Goal: Task Accomplishment & Management: Manage account settings

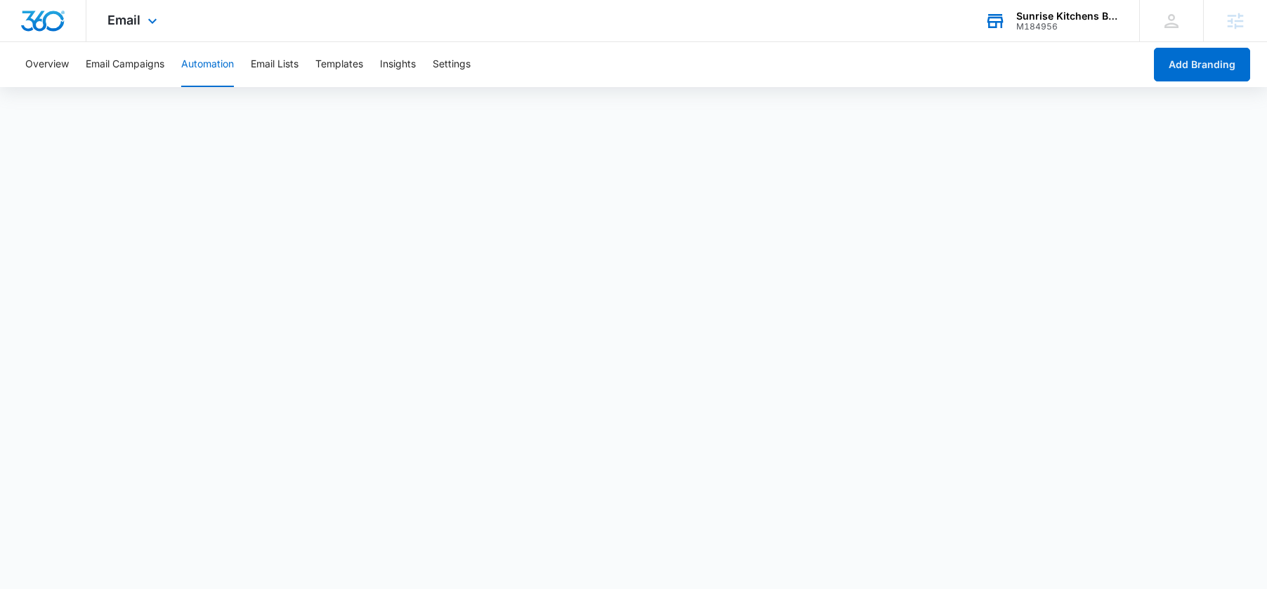
click at [1038, 14] on div "Sunrise Kitchens Baths Closets" at bounding box center [1067, 16] width 103 height 11
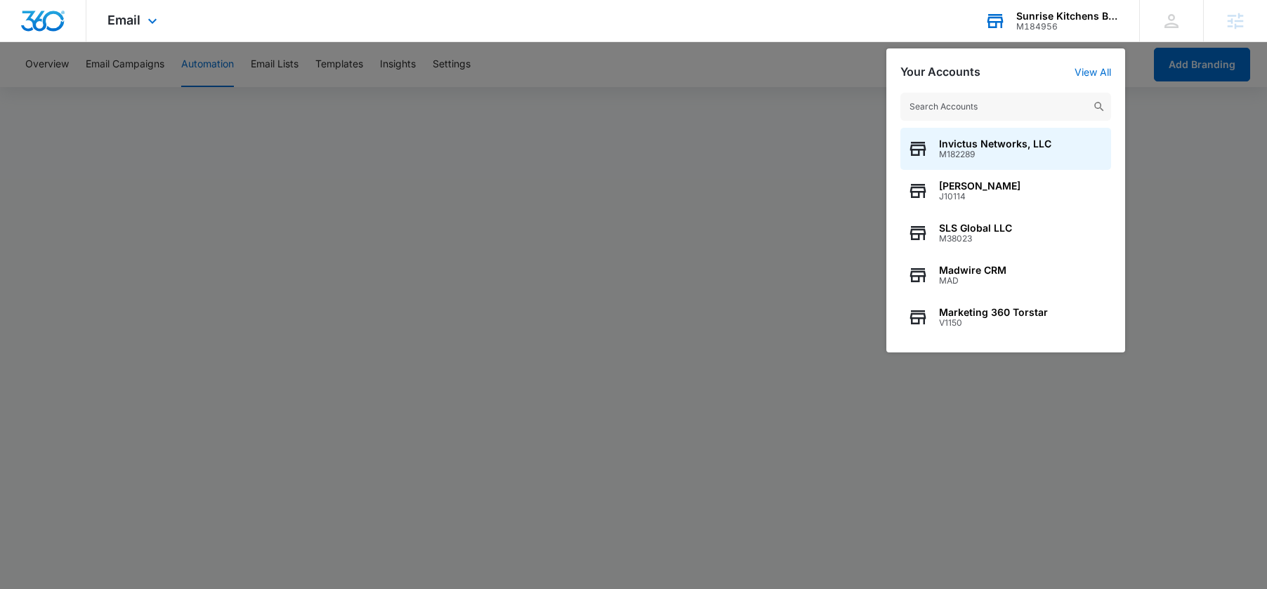
click at [973, 104] on input "text" at bounding box center [1005, 107] width 211 height 28
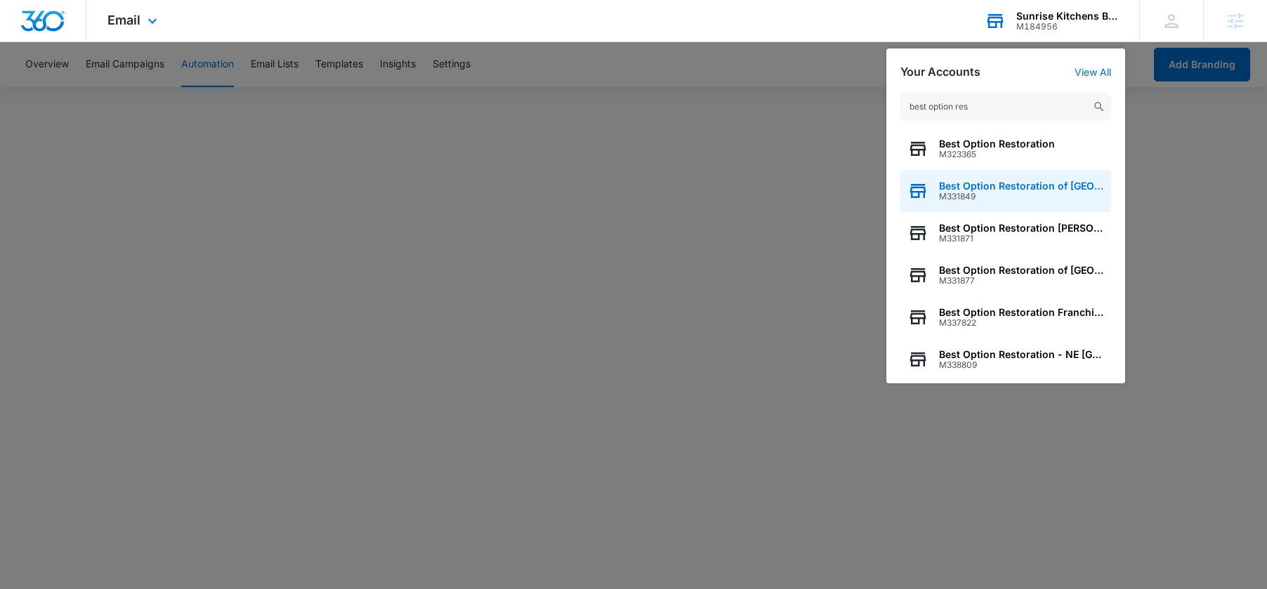
type input "best option res"
click at [972, 186] on span "Best Option Restoration of [GEOGRAPHIC_DATA]" at bounding box center [1021, 186] width 165 height 11
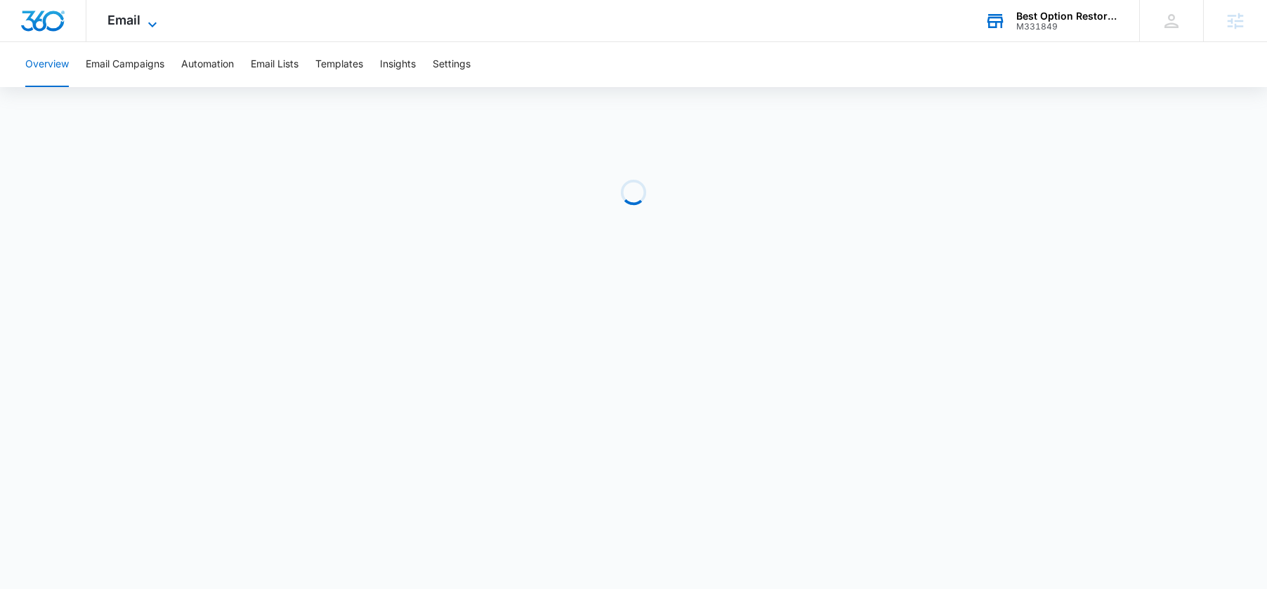
click at [129, 13] on span "Email" at bounding box center [123, 20] width 33 height 15
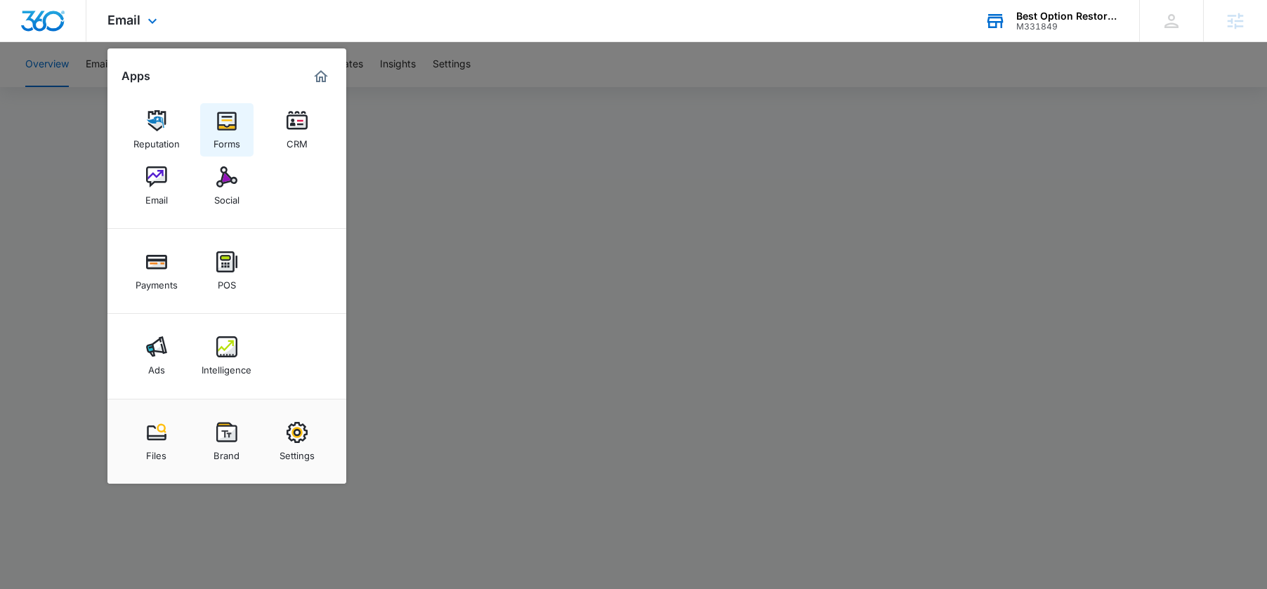
click at [219, 112] on img at bounding box center [226, 120] width 21 height 21
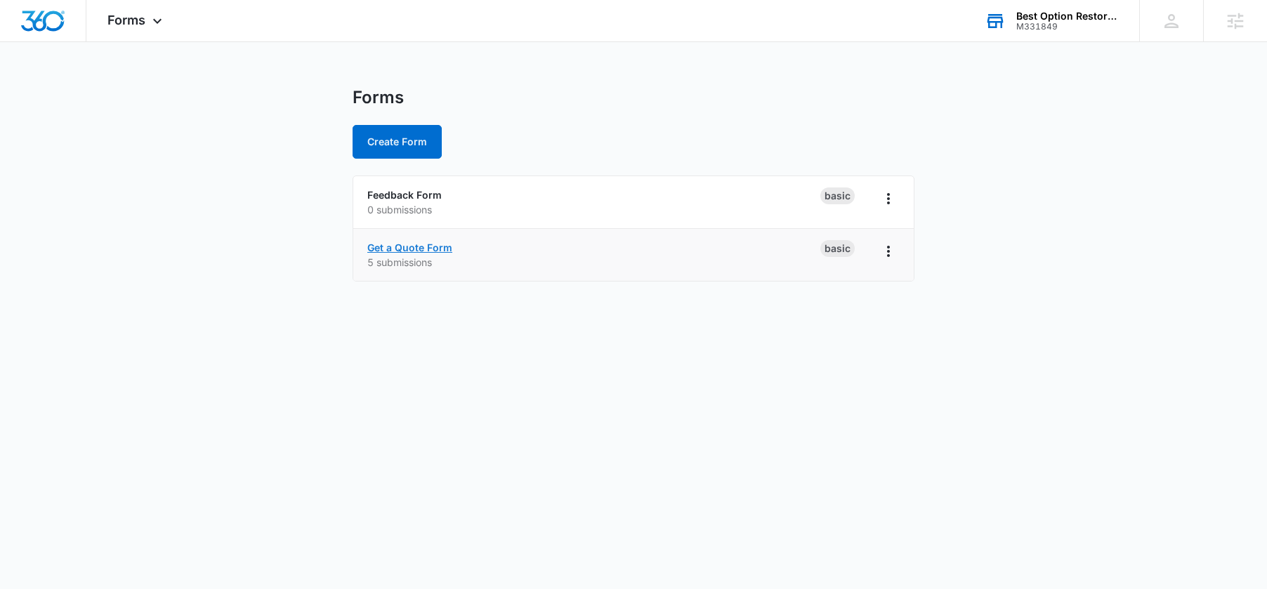
click at [407, 245] on link "Get a Quote Form" at bounding box center [409, 248] width 85 height 12
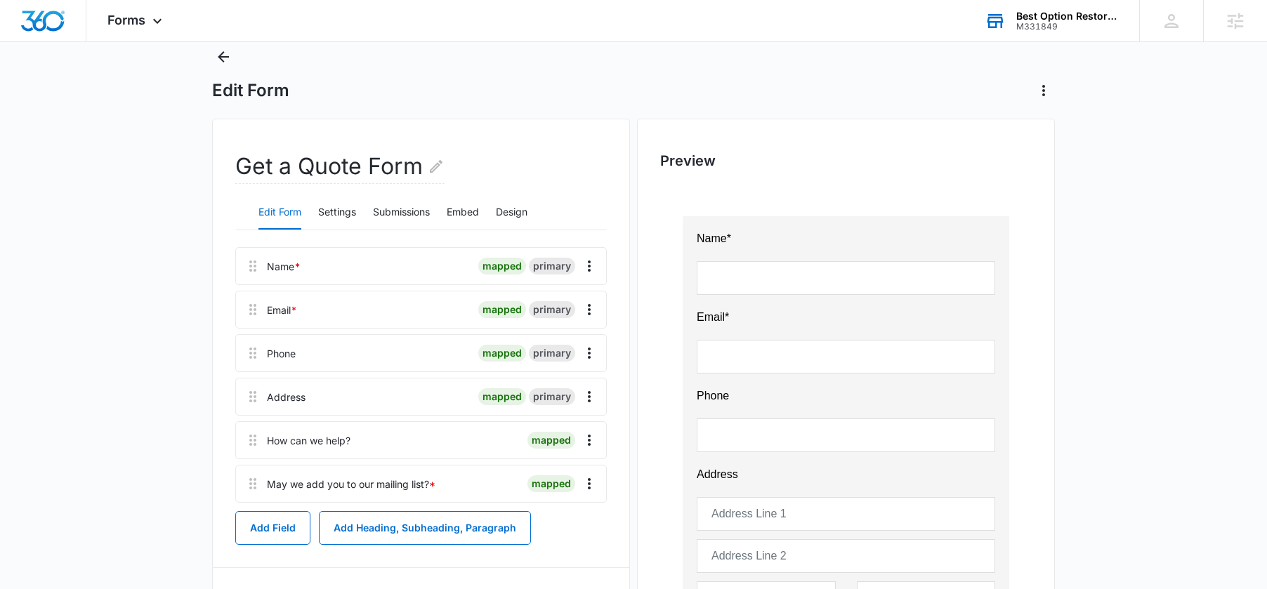
scroll to position [42, 0]
click at [409, 216] on button "Submissions" at bounding box center [401, 212] width 57 height 34
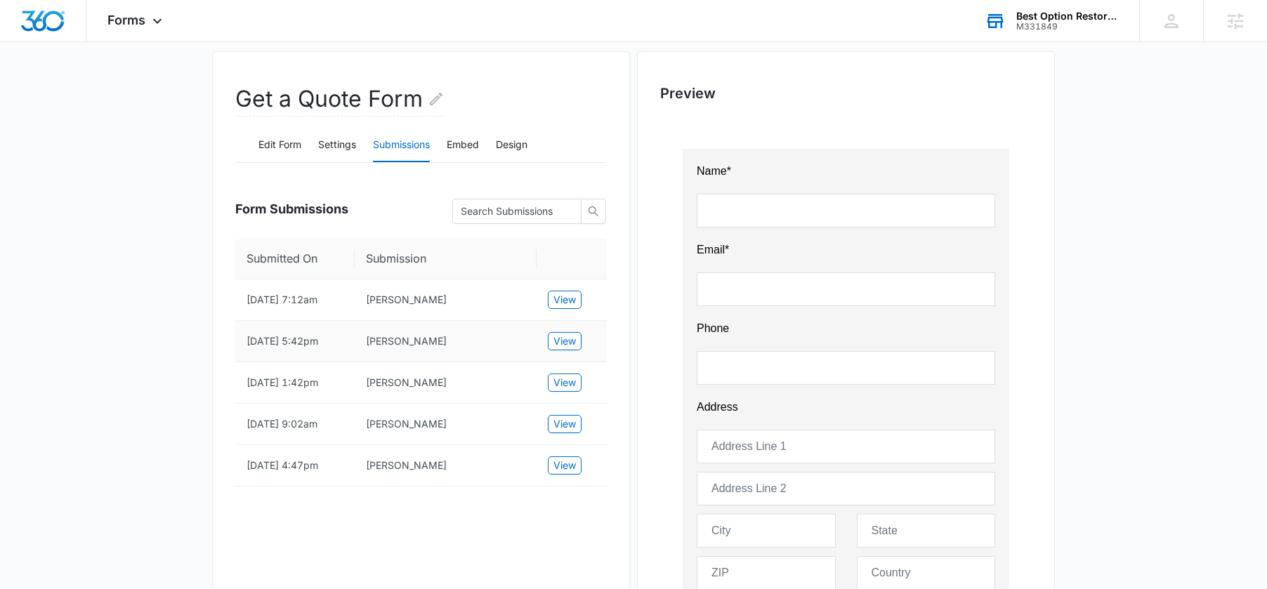
scroll to position [152, 0]
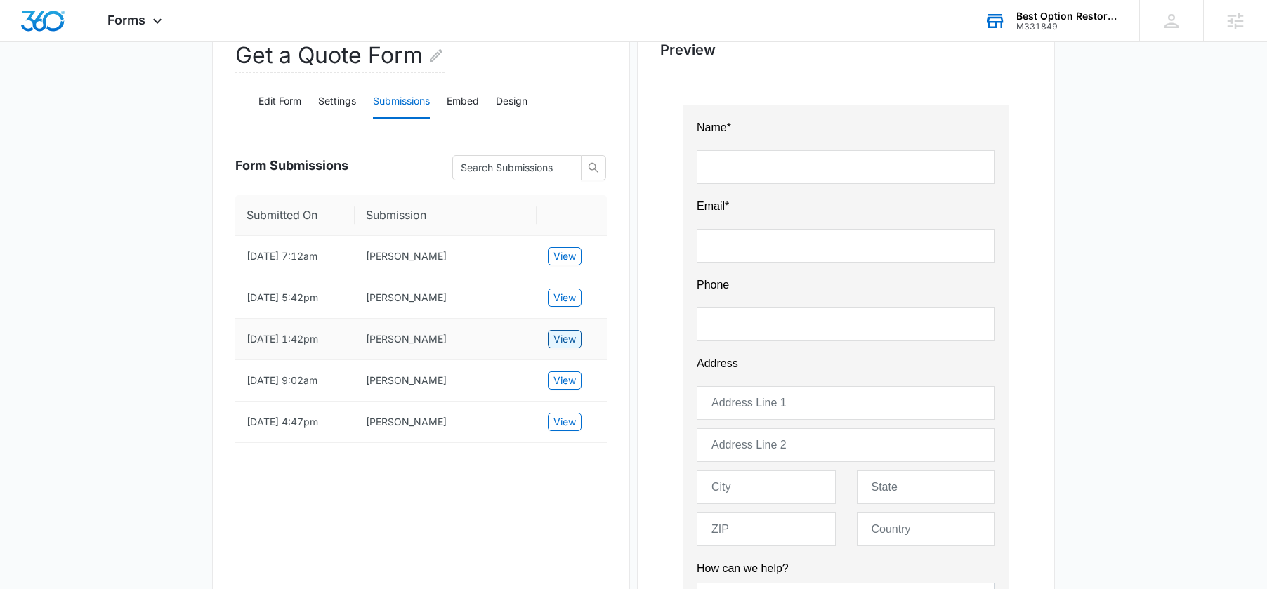
click at [564, 347] on span "View" at bounding box center [564, 339] width 22 height 15
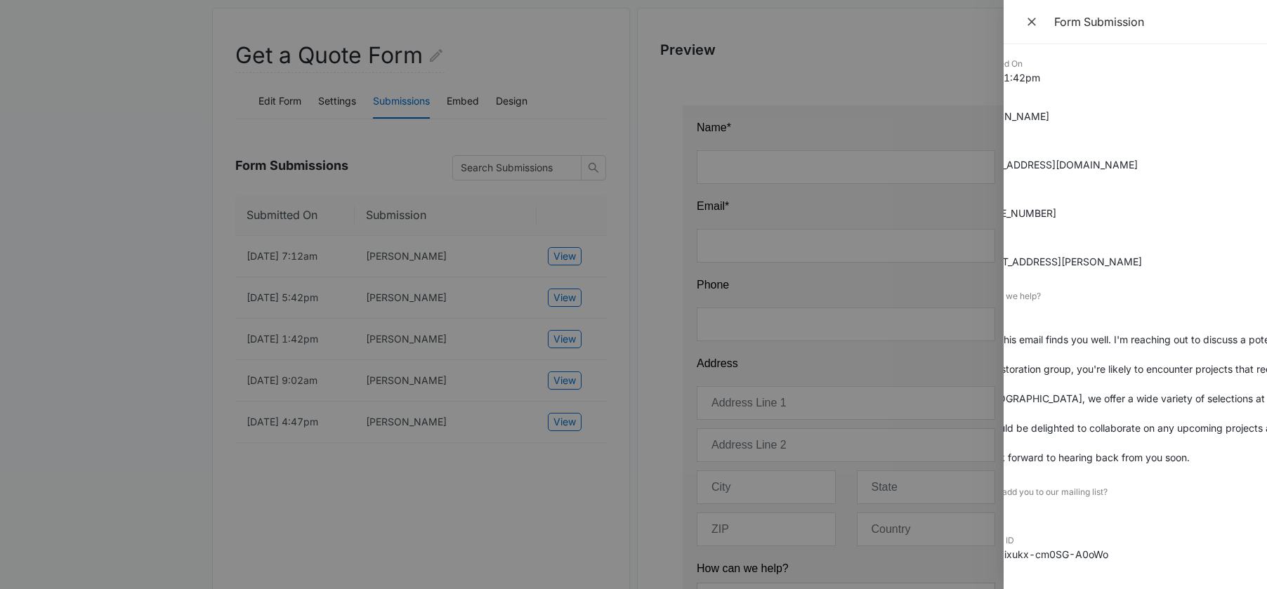
scroll to position [4, 0]
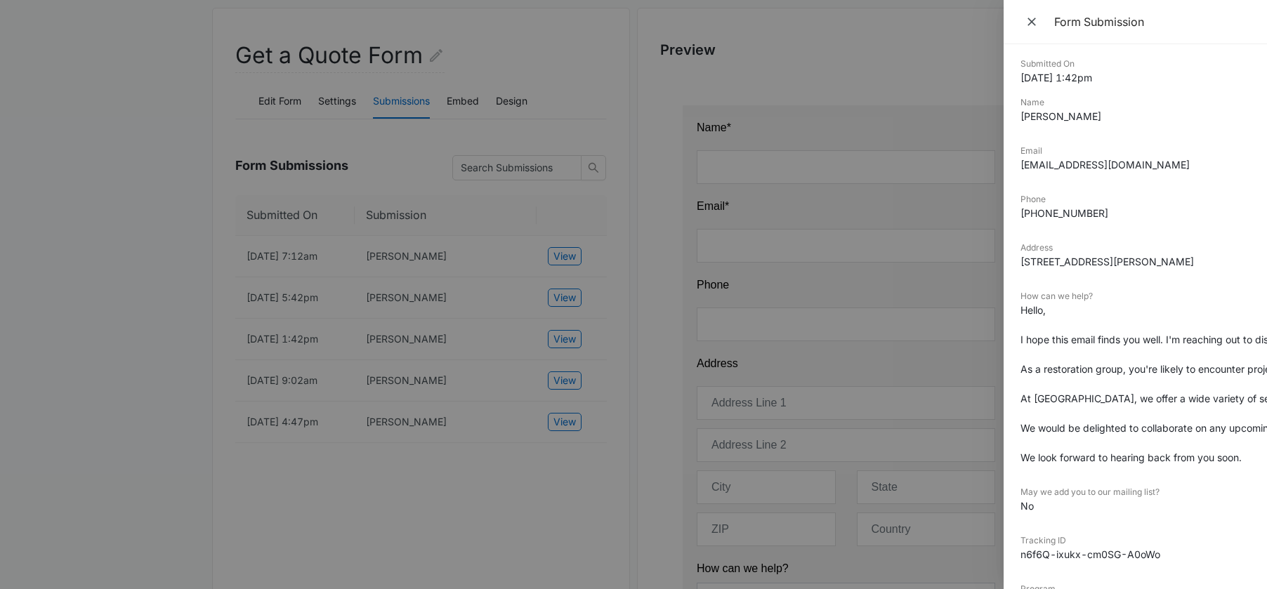
click at [570, 339] on div at bounding box center [633, 294] width 1267 height 589
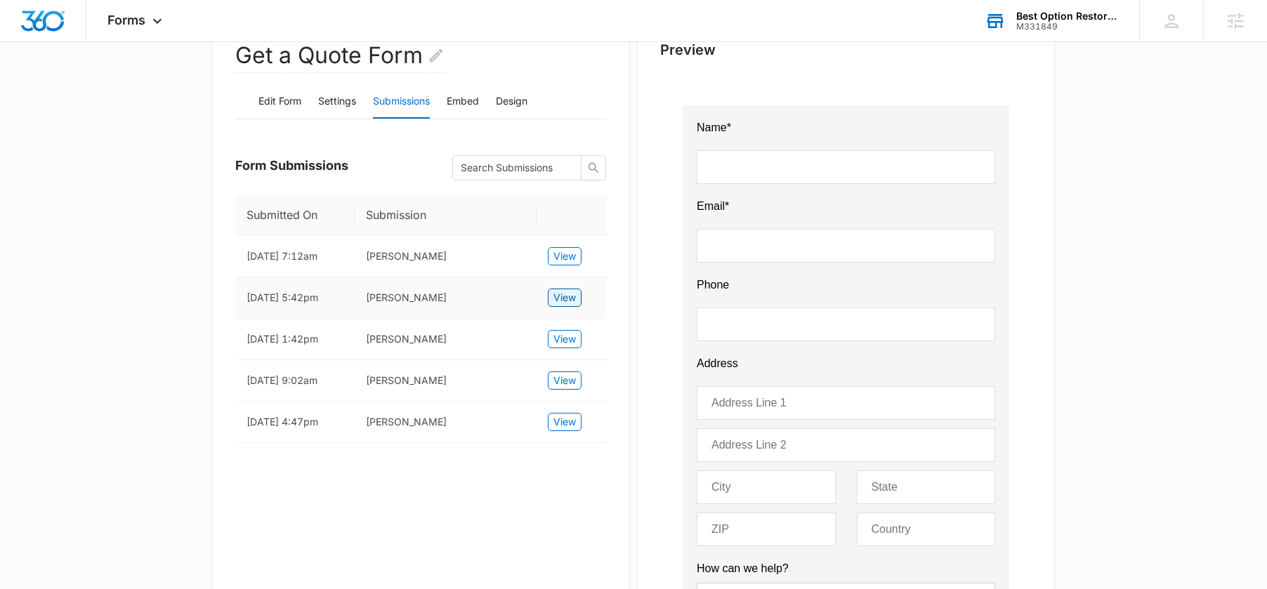
click at [566, 306] on span "View" at bounding box center [564, 297] width 22 height 15
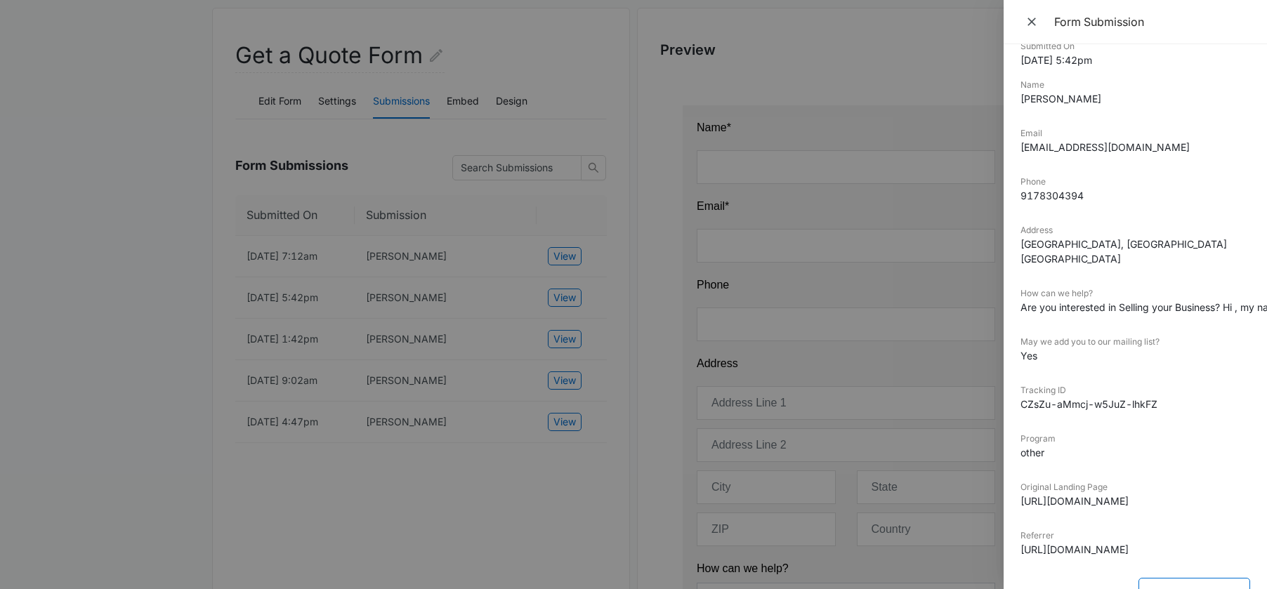
scroll to position [21, 22]
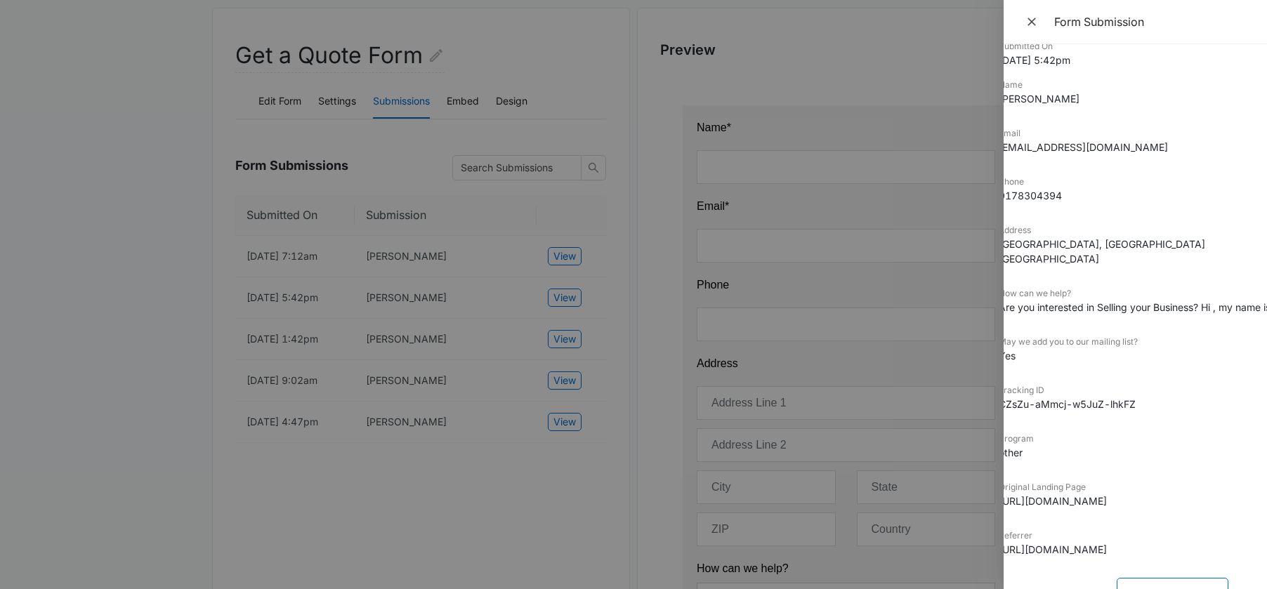
click at [546, 262] on div at bounding box center [633, 294] width 1267 height 589
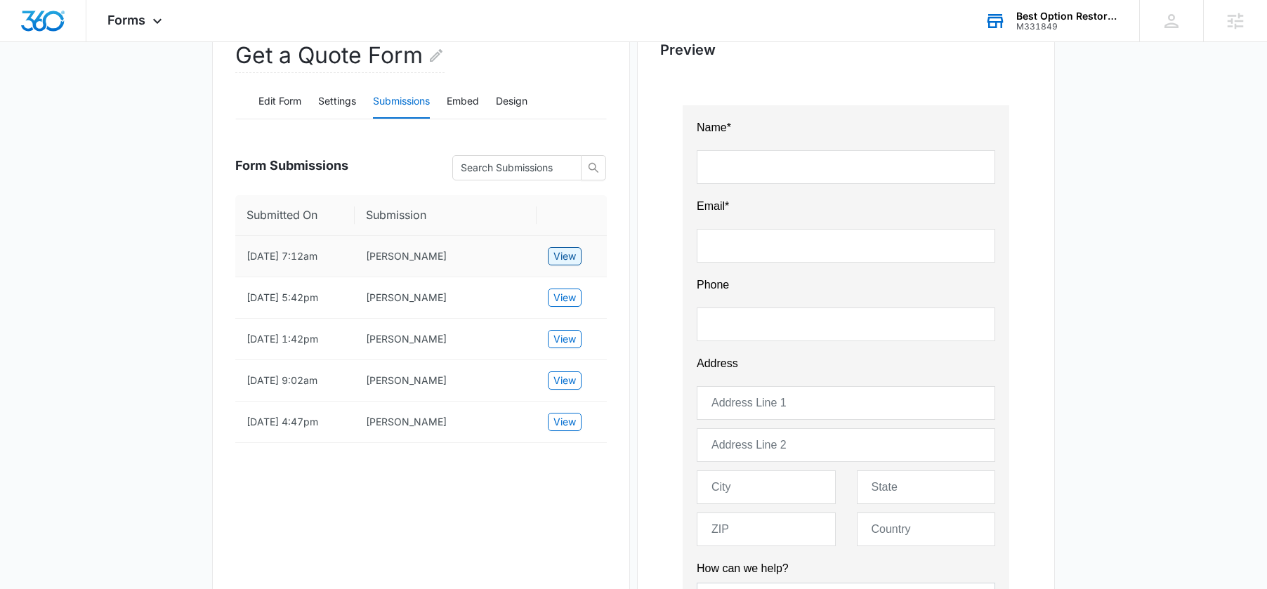
click at [574, 262] on span "View" at bounding box center [564, 256] width 22 height 15
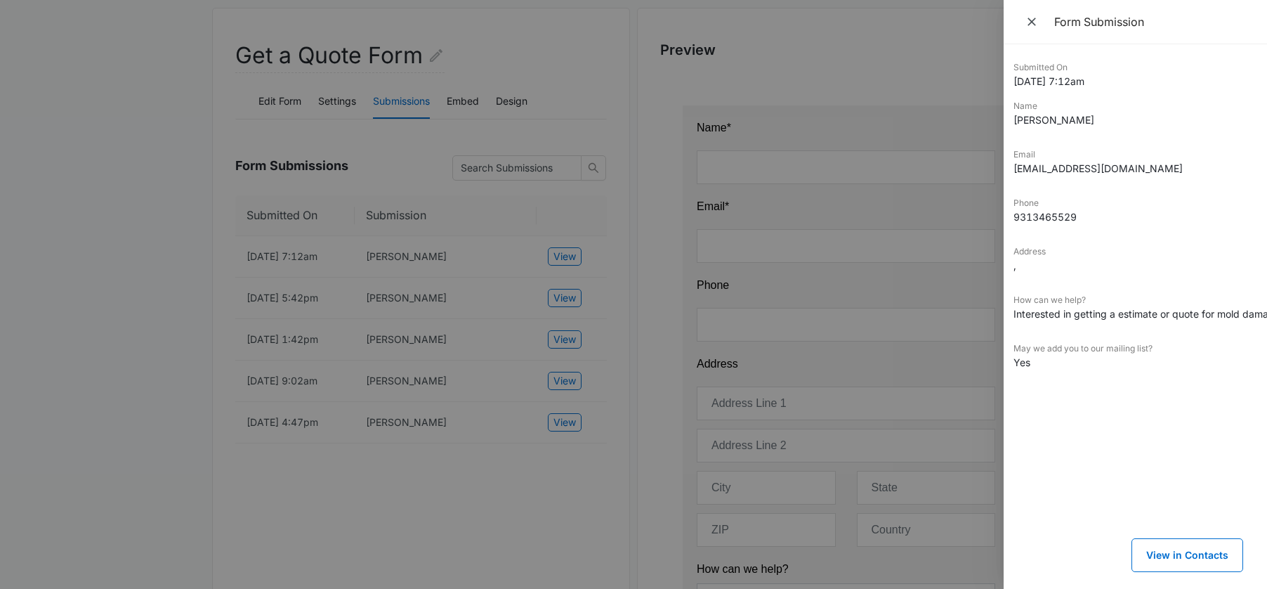
scroll to position [0, 7]
click at [1035, 15] on icon "Close" at bounding box center [1032, 22] width 14 height 14
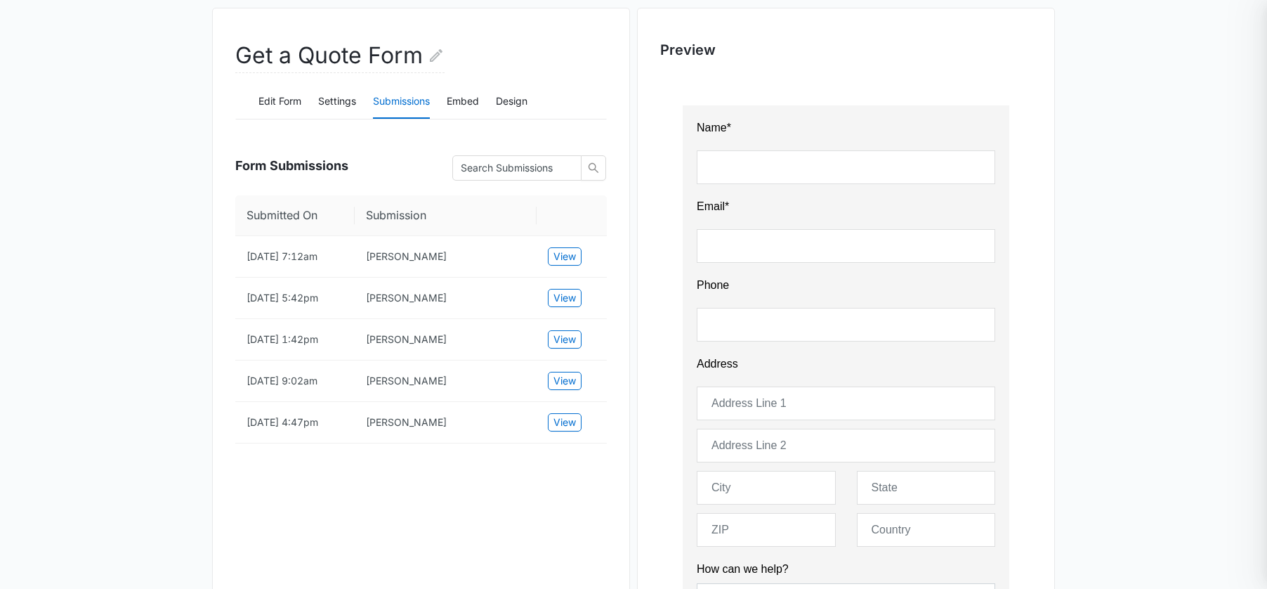
click at [1035, 15] on div "Form Submission Submitted On [DATE] 7:12am Name [PERSON_NAME] Email [EMAIL_ADDR…" at bounding box center [633, 294] width 1267 height 589
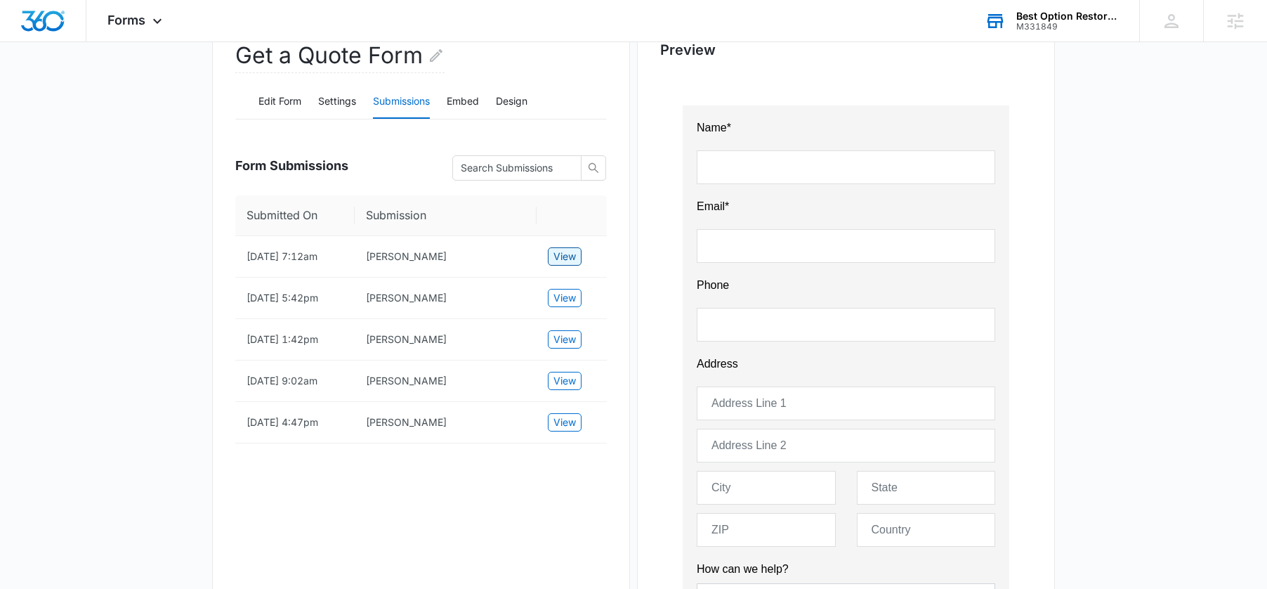
scroll to position [0, 0]
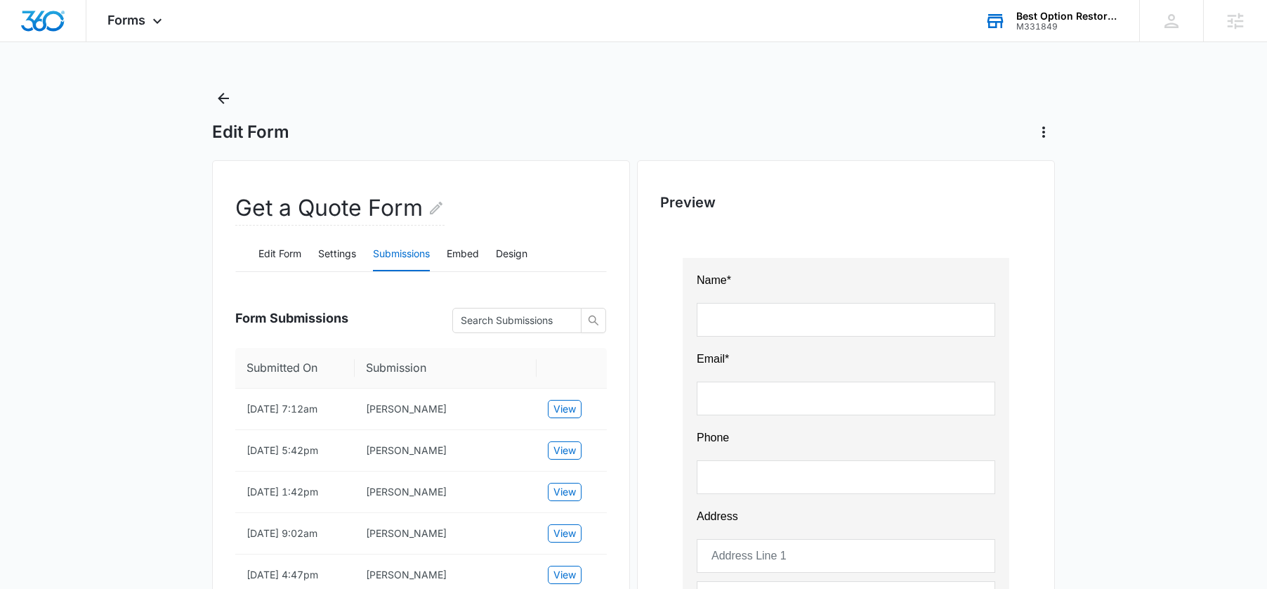
click at [1042, 13] on div "Best Option Restoration of [GEOGRAPHIC_DATA]" at bounding box center [1067, 16] width 103 height 11
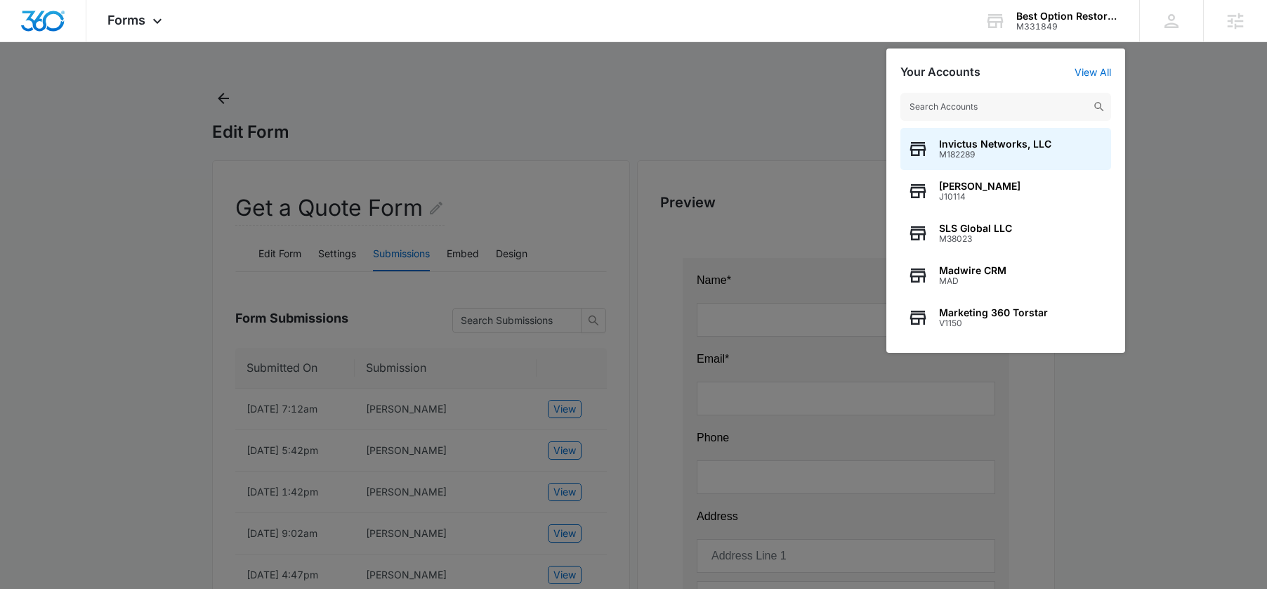
click at [992, 109] on input "text" at bounding box center [1005, 107] width 211 height 28
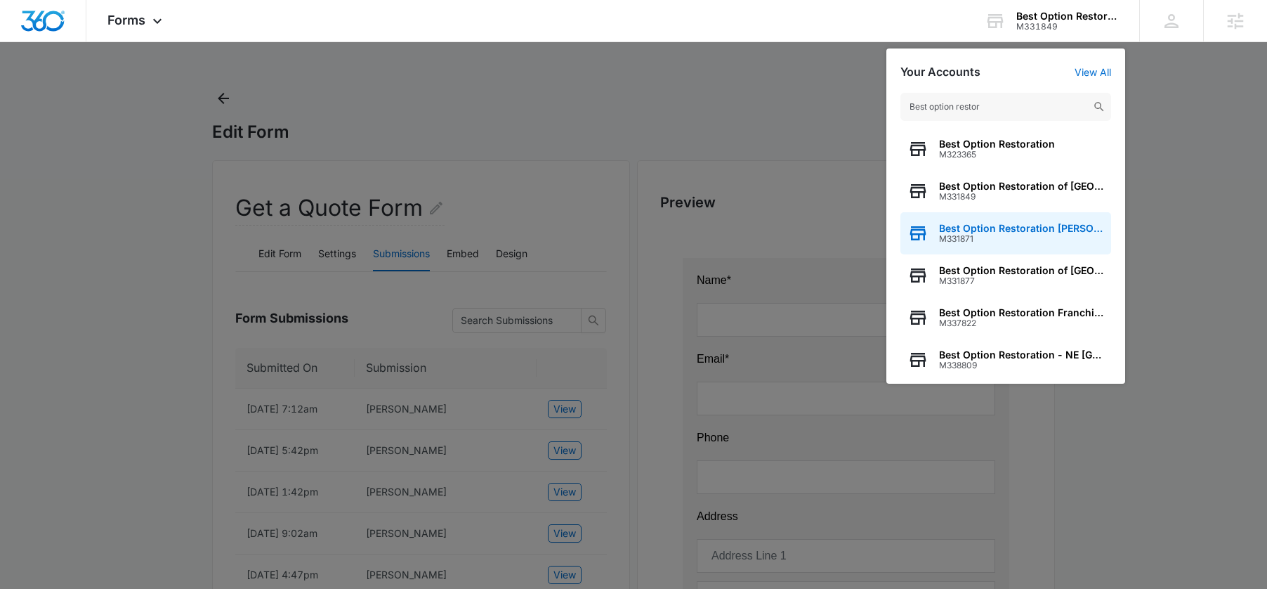
type input "Best option restor"
click at [967, 229] on span "Best Option Restoration [PERSON_NAME]" at bounding box center [1021, 228] width 165 height 11
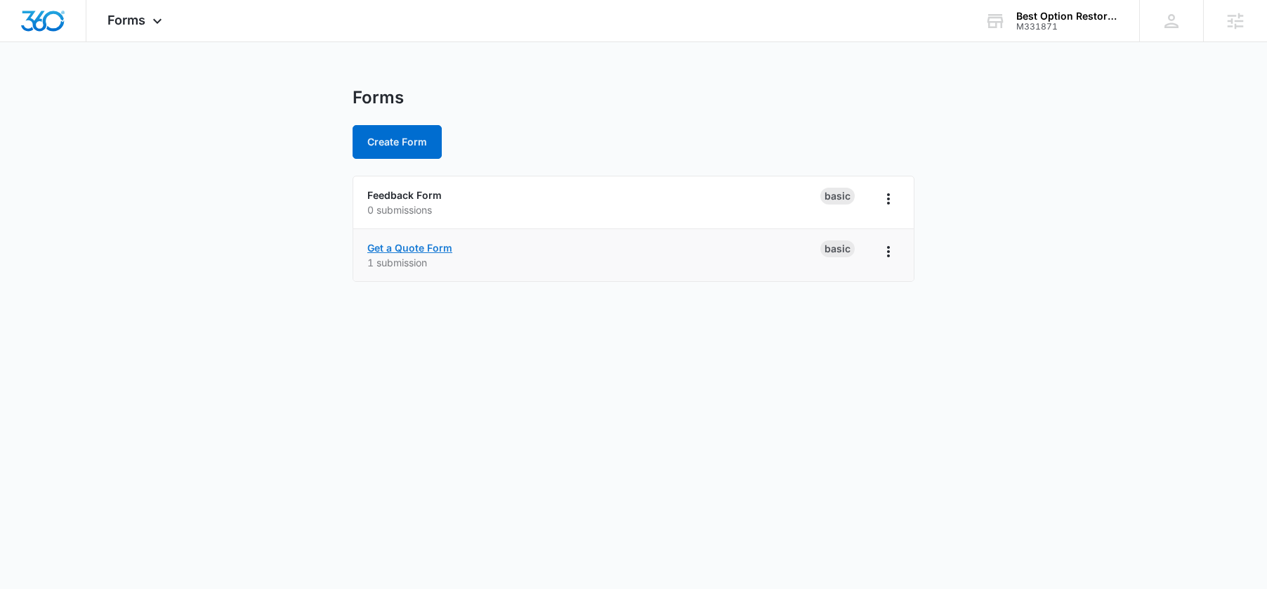
click at [401, 249] on link "Get a Quote Form" at bounding box center [409, 248] width 85 height 12
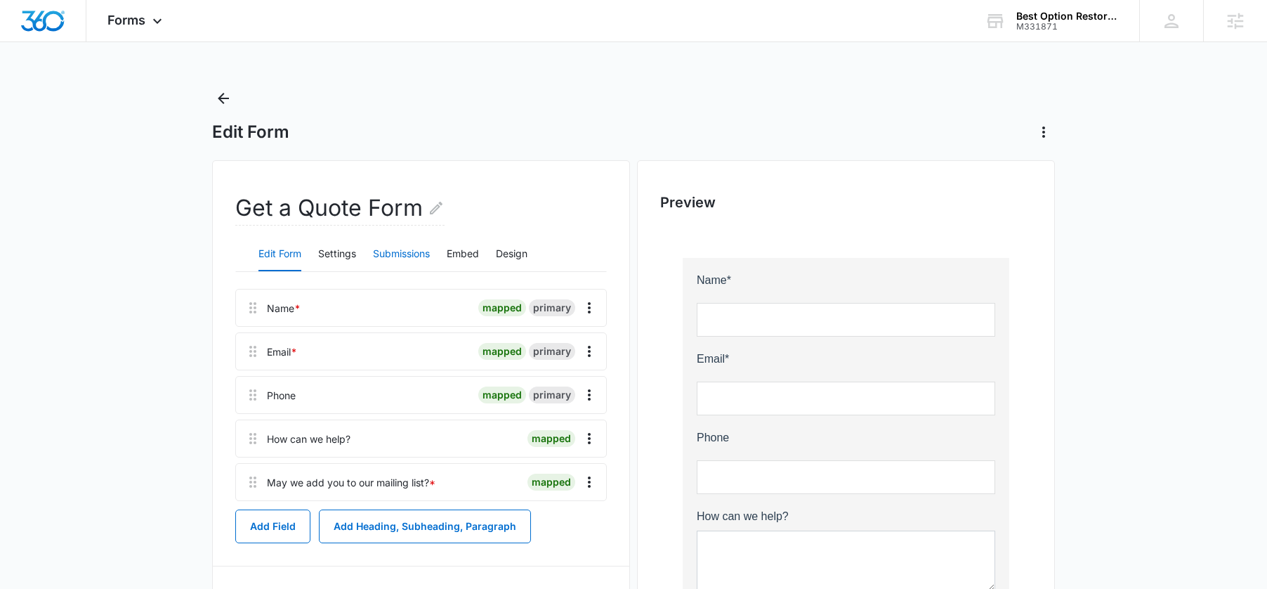
click at [404, 265] on button "Submissions" at bounding box center [401, 254] width 57 height 34
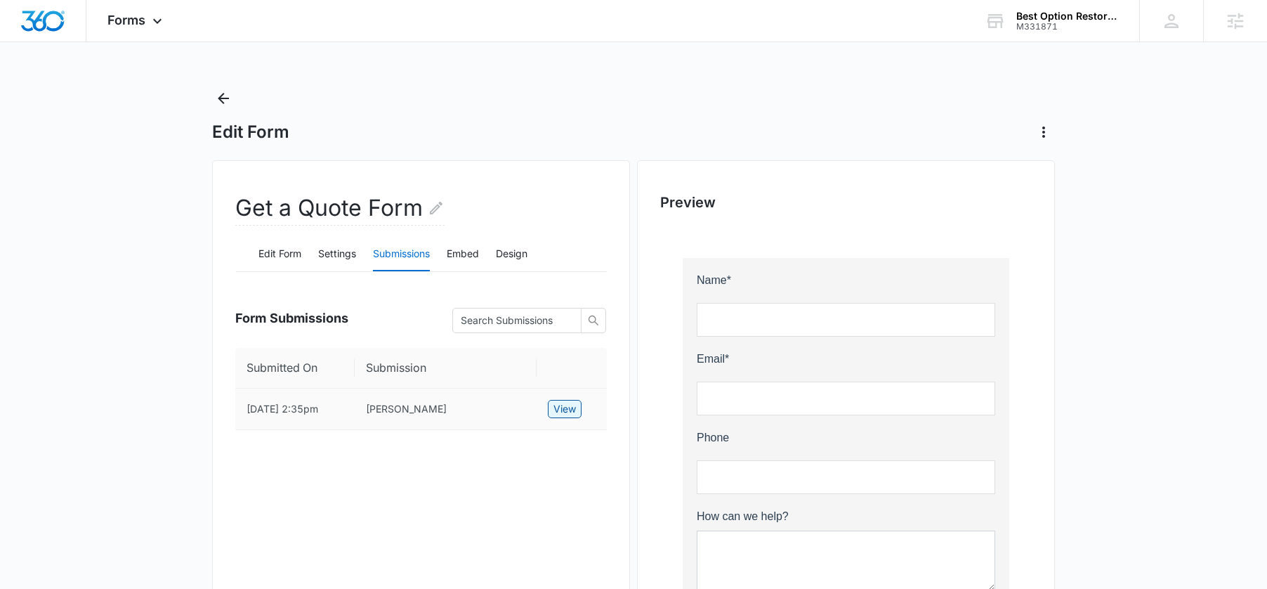
click at [557, 414] on span "View" at bounding box center [564, 408] width 22 height 15
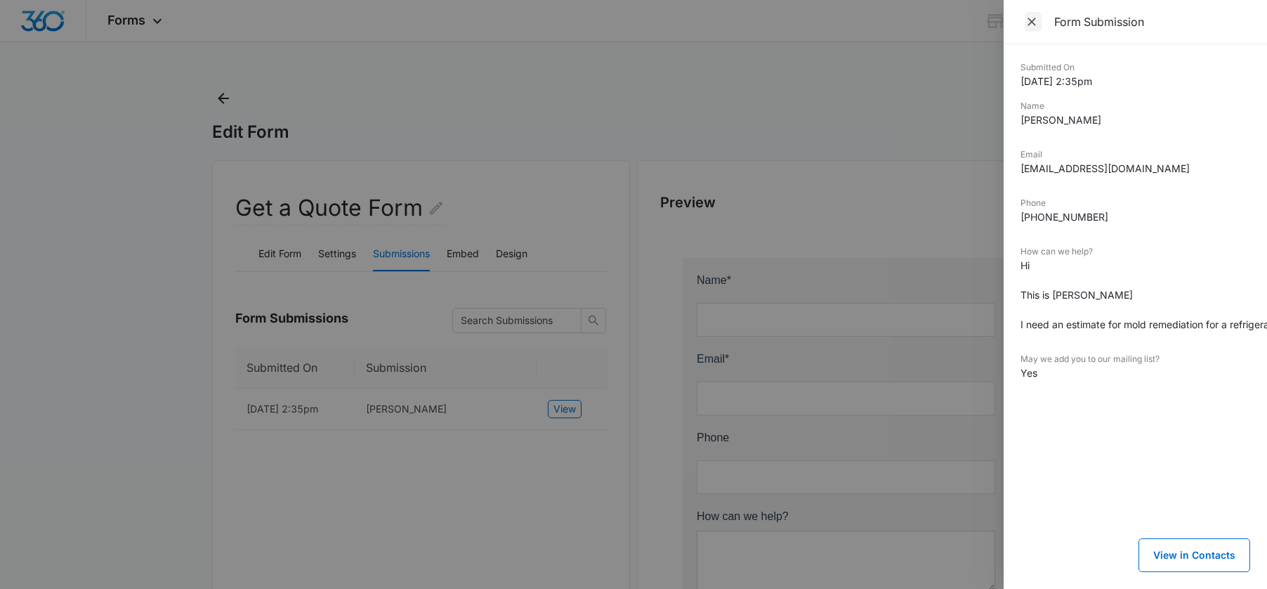
click at [1026, 21] on icon "Close" at bounding box center [1032, 22] width 14 height 14
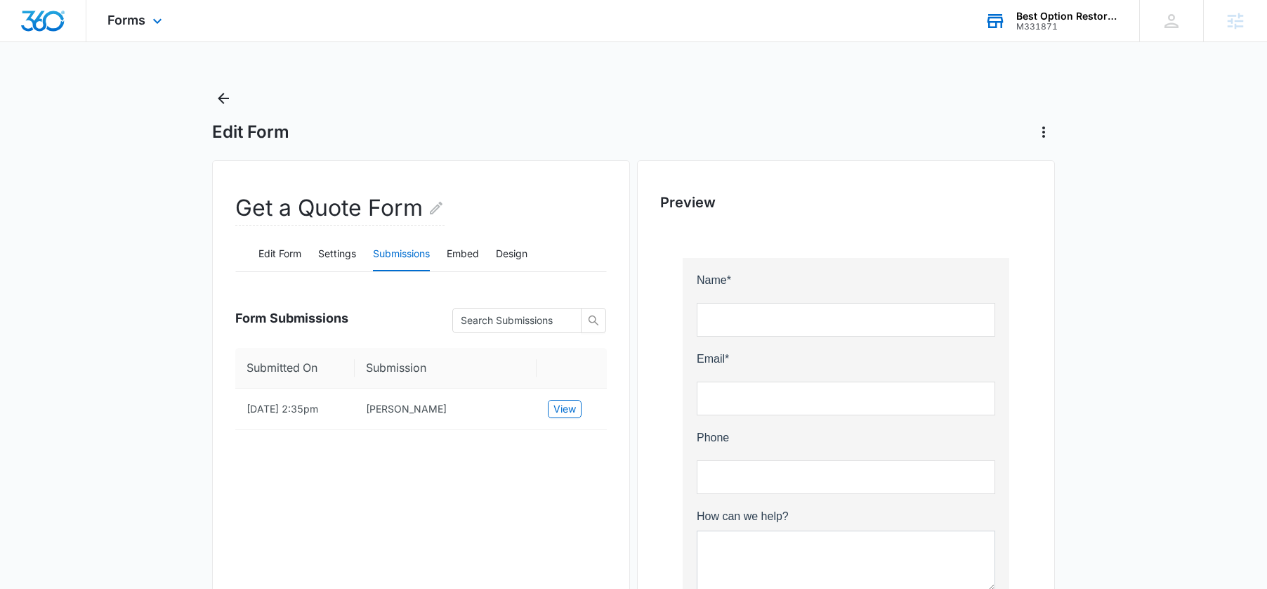
click at [1009, 15] on div "Best Option Restoration [PERSON_NAME] M331871 Your Accounts View All" at bounding box center [1052, 20] width 176 height 41
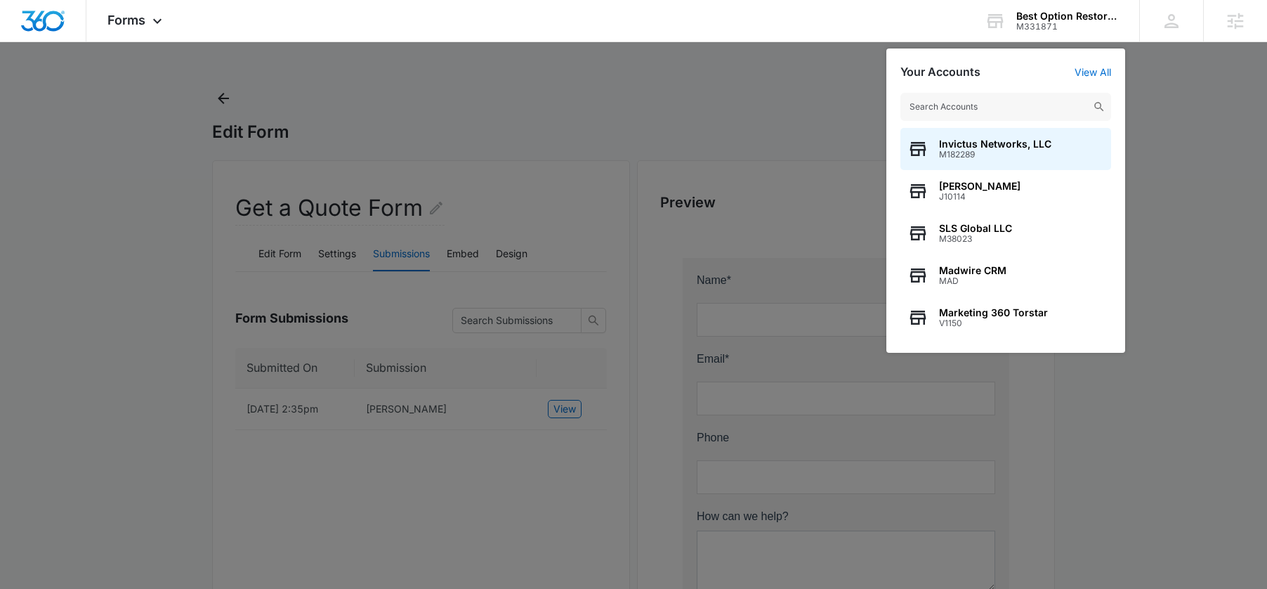
click at [964, 100] on input "text" at bounding box center [1005, 107] width 211 height 28
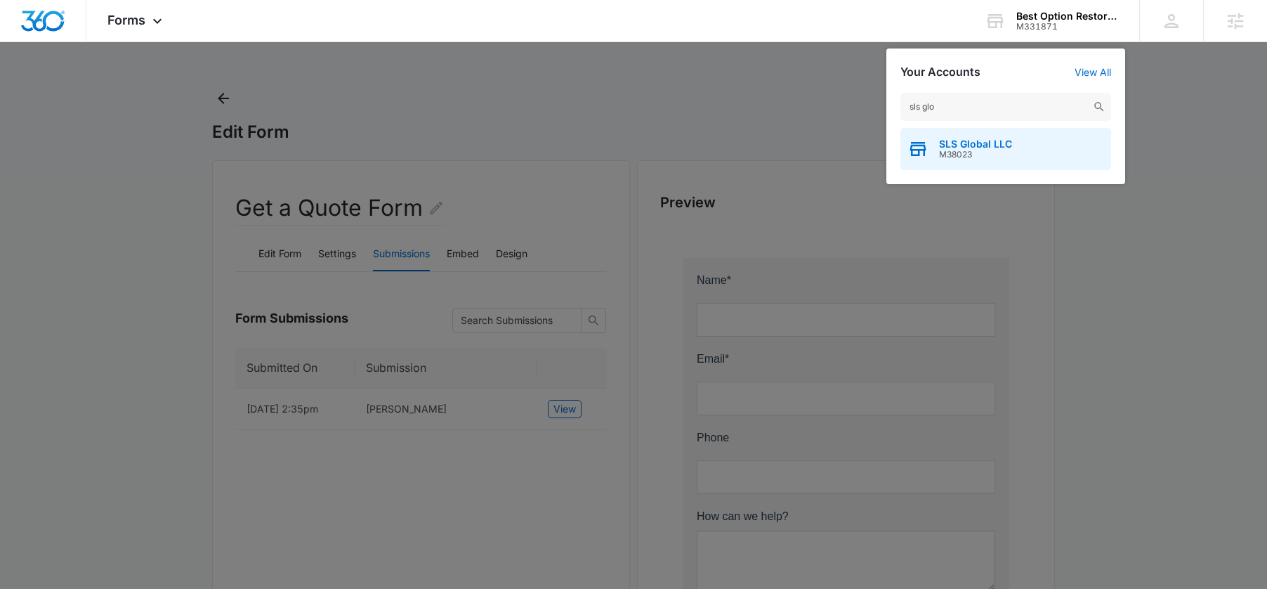
type input "sls glo"
click at [968, 154] on span "M38023" at bounding box center [975, 155] width 73 height 10
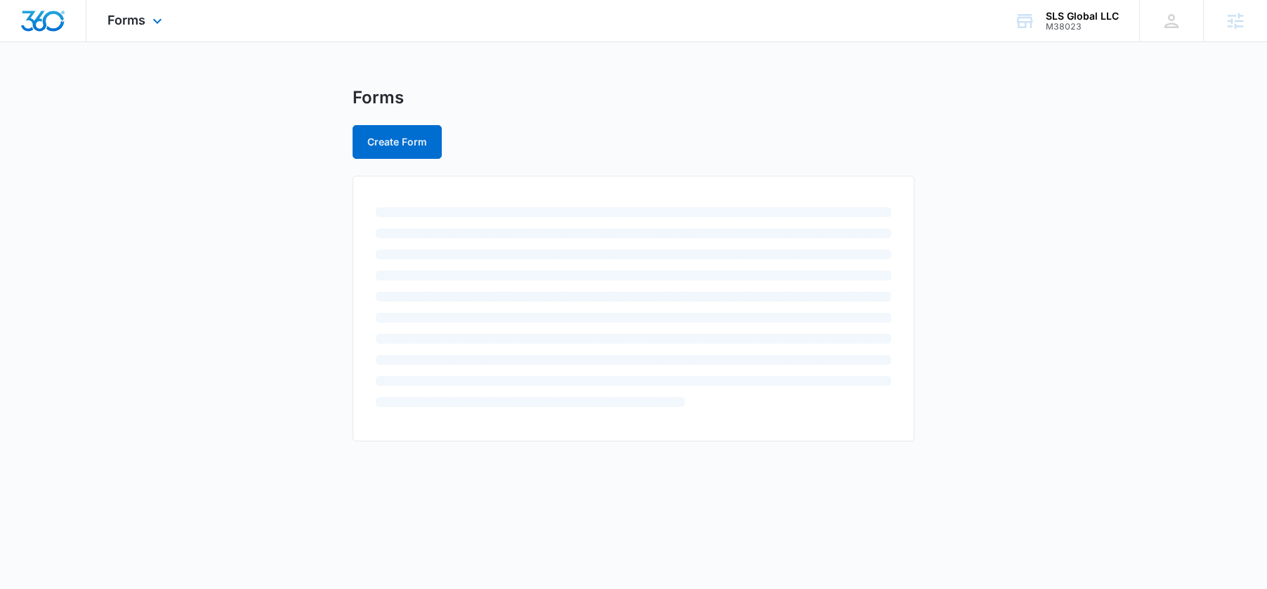
click at [145, 28] on div "Forms Apps Reputation Websites Forms CRM Email Social POS Content Ads Intellige…" at bounding box center [136, 20] width 100 height 41
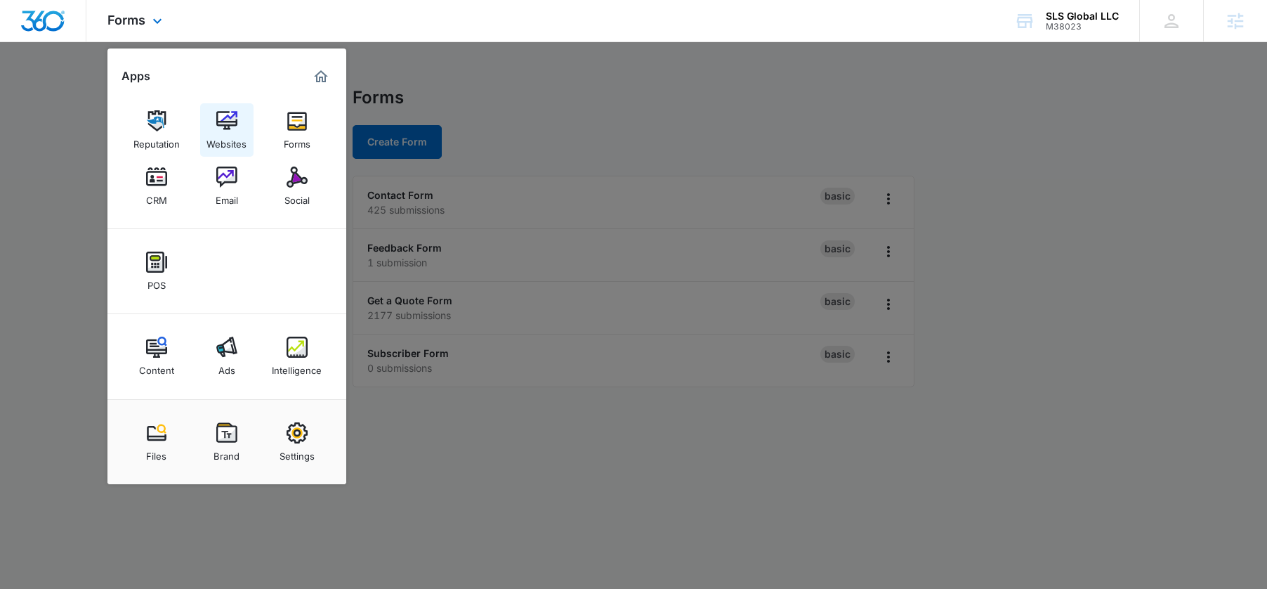
click at [220, 112] on img at bounding box center [226, 120] width 21 height 21
